Goal: Information Seeking & Learning: Compare options

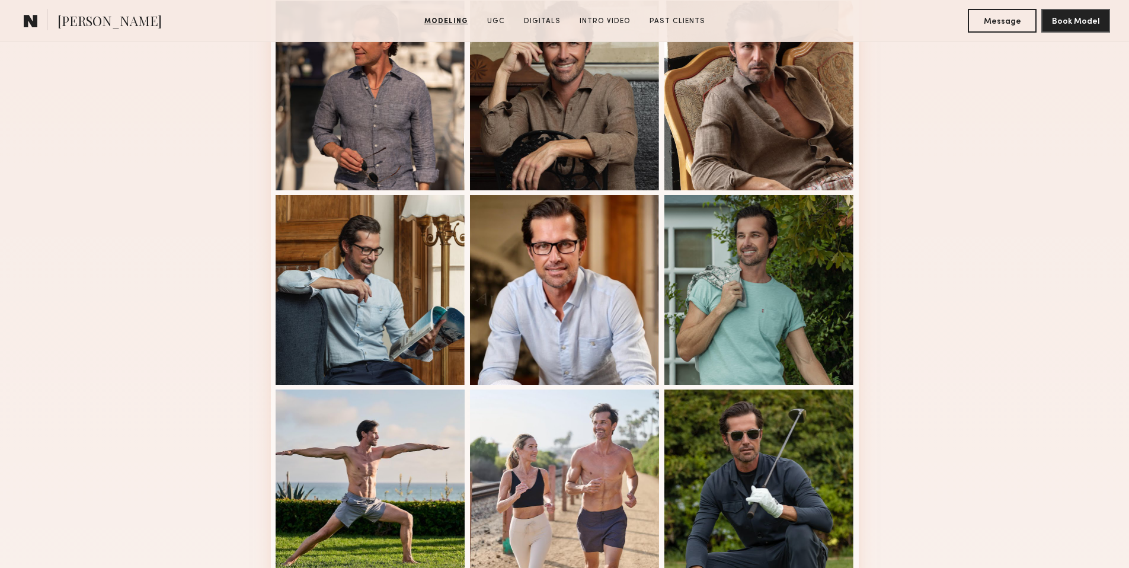
scroll to position [766, 0]
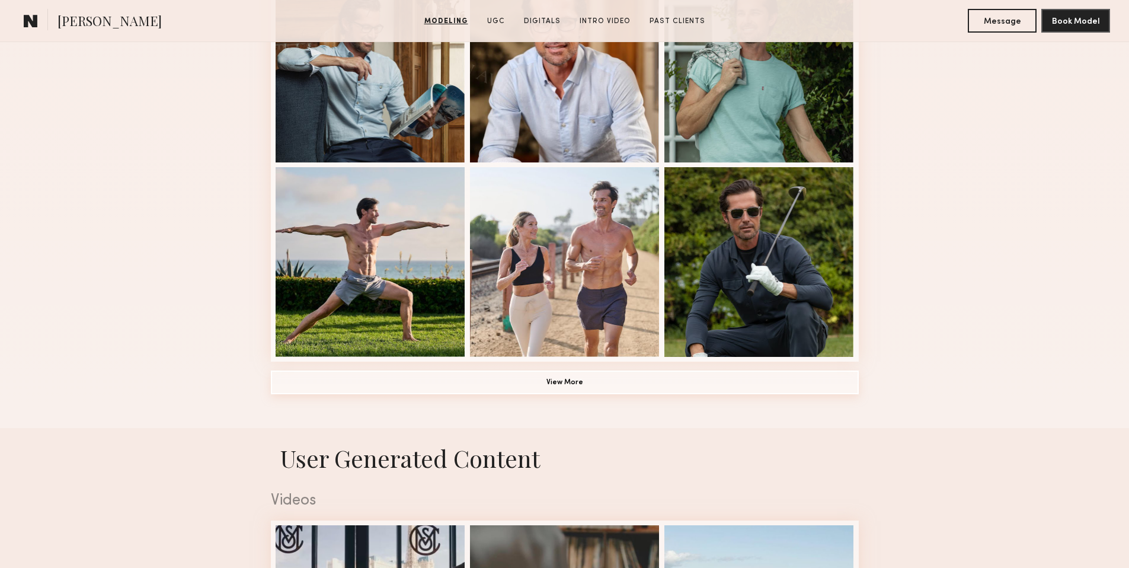
click at [580, 382] on button "View More" at bounding box center [565, 382] width 588 height 24
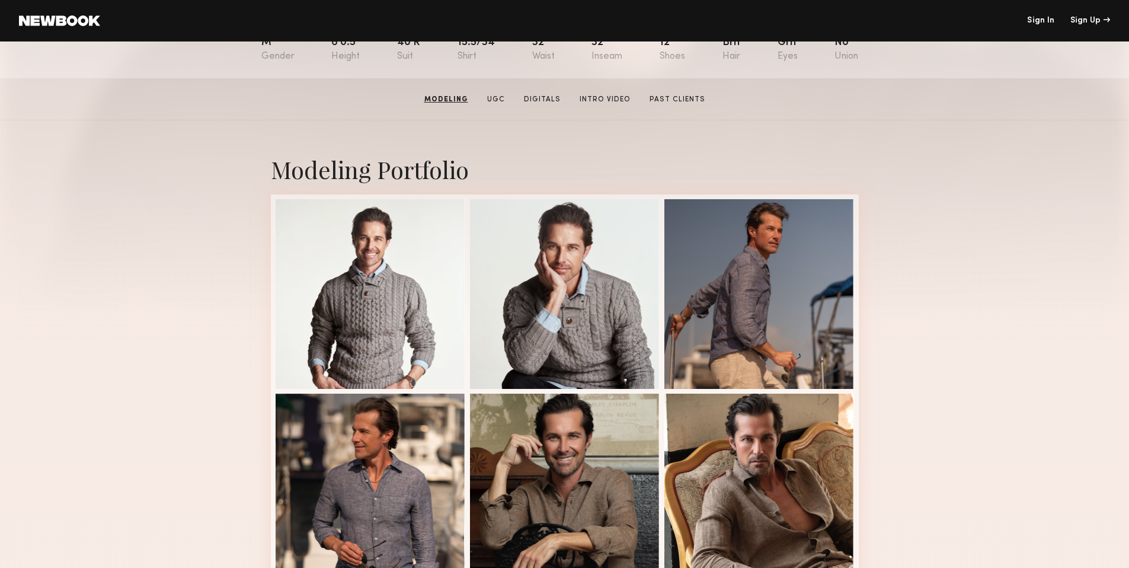
scroll to position [45, 0]
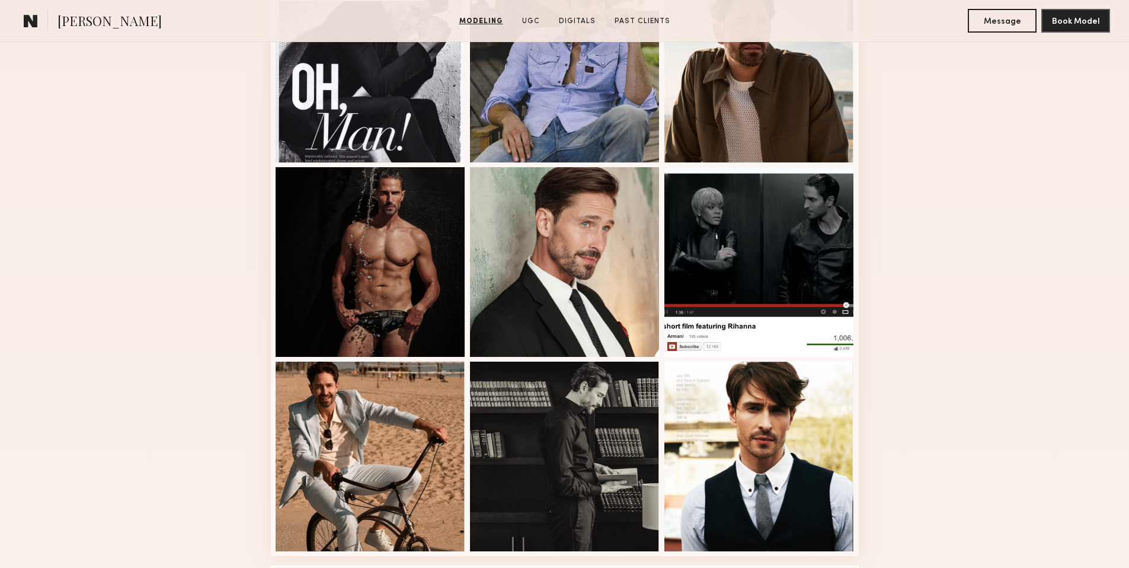
scroll to position [604, 0]
